Goal: Task Accomplishment & Management: Complete application form

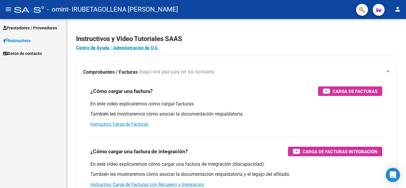
click at [195, 149] on div "¿Cómo cargar una factura de integración? Carga de Facturas Integración" at bounding box center [236, 152] width 292 height 10
click at [12, 14] on button "menu" at bounding box center [8, 10] width 12 height 12
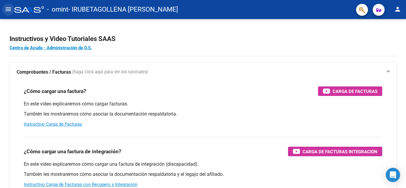
click at [12, 14] on button "menu" at bounding box center [8, 10] width 12 height 12
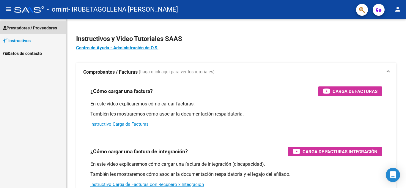
click at [25, 32] on link "Prestadores / Proveedores" at bounding box center [33, 27] width 66 height 13
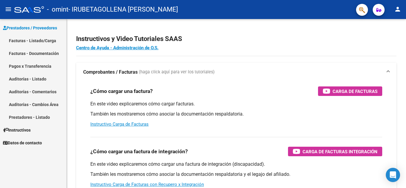
click at [26, 42] on link "Facturas - Listado/Carga" at bounding box center [33, 40] width 66 height 13
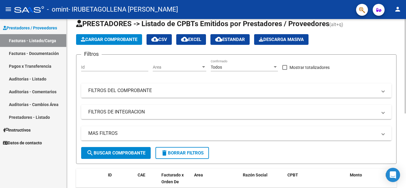
scroll to position [15, 0]
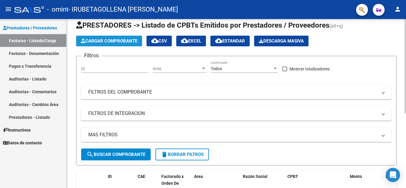
click at [114, 41] on span "Cargar Comprobante" at bounding box center [109, 40] width 56 height 5
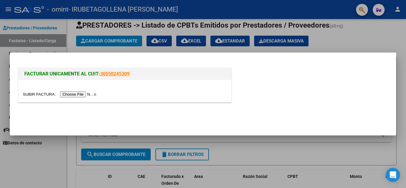
click at [88, 95] on input "file" at bounding box center [60, 94] width 75 height 6
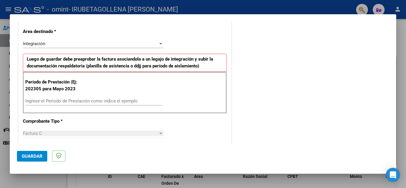
scroll to position [152, 0]
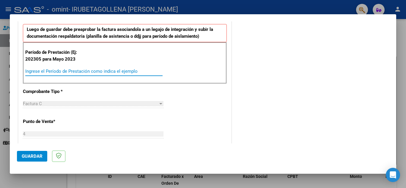
click at [70, 72] on input "Ingrese el Período de Prestación como indica el ejemplo" at bounding box center [93, 71] width 137 height 5
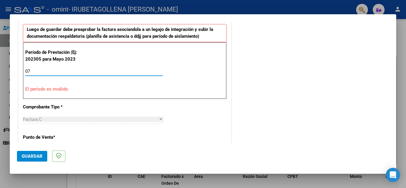
type input "0"
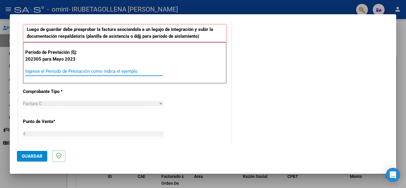
type input "0"
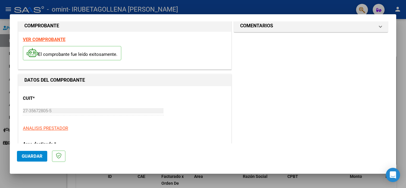
scroll to position [0, 0]
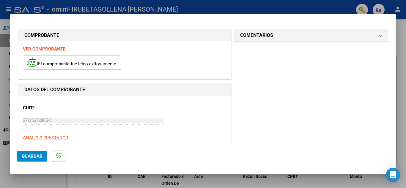
type input "202507"
click at [29, 158] on span "Guardar" at bounding box center [32, 156] width 21 height 5
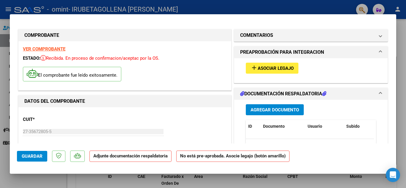
click at [264, 113] on button "Agregar Documento" at bounding box center [275, 109] width 58 height 11
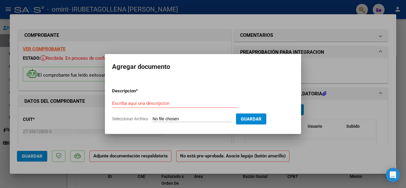
click at [202, 119] on input "Seleccionar Archivo" at bounding box center [191, 120] width 79 height 6
type input "C:\fakepath\07 [PERSON_NAME]pdf"
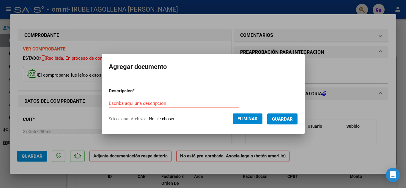
click at [150, 102] on input "Escriba aquí una descripcion" at bounding box center [174, 103] width 130 height 5
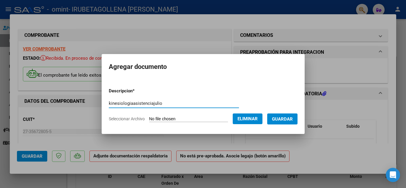
type input "kinesiologiaasistenciajulio"
click at [285, 117] on span "Guardar" at bounding box center [282, 119] width 21 height 5
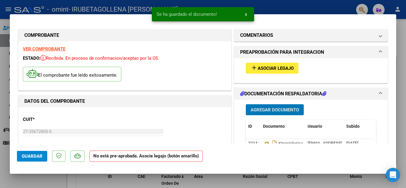
click at [270, 67] on span "Asociar Legajo" at bounding box center [276, 68] width 36 height 5
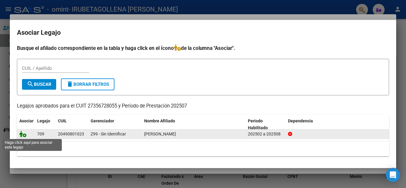
click at [22, 136] on icon at bounding box center [22, 134] width 7 height 7
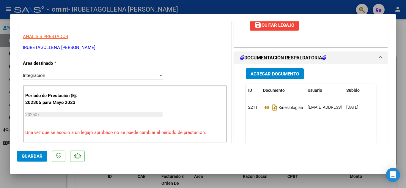
scroll to position [119, 0]
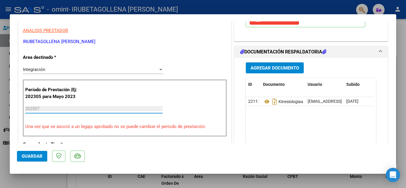
click at [59, 110] on input "202507" at bounding box center [93, 108] width 137 height 5
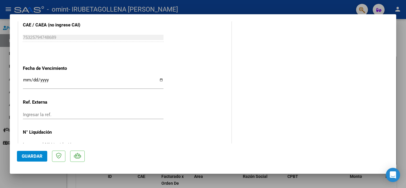
scroll to position [410, 0]
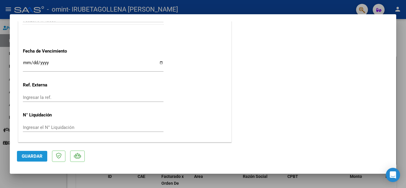
click at [28, 155] on span "Guardar" at bounding box center [32, 156] width 21 height 5
click at [403, 80] on div at bounding box center [203, 94] width 406 height 188
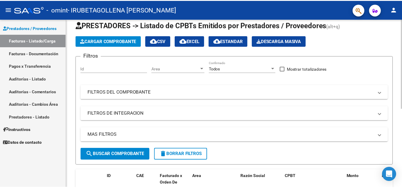
scroll to position [148, 0]
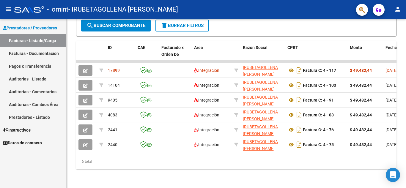
click at [398, 11] on mat-icon "person" at bounding box center [397, 9] width 7 height 7
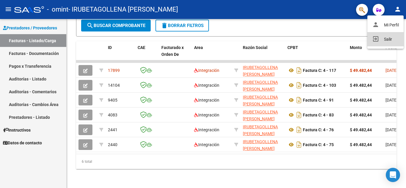
click at [394, 43] on button "exit_to_app Salir" at bounding box center [385, 39] width 36 height 14
